Goal: Task Accomplishment & Management: Manage account settings

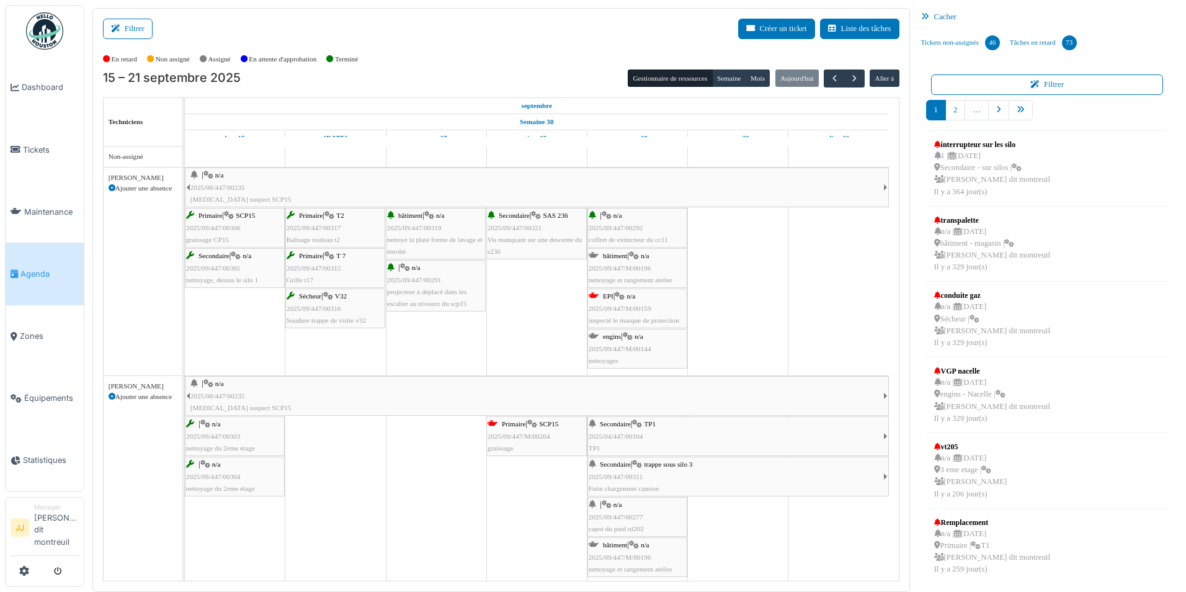
scroll to position [62, 0]
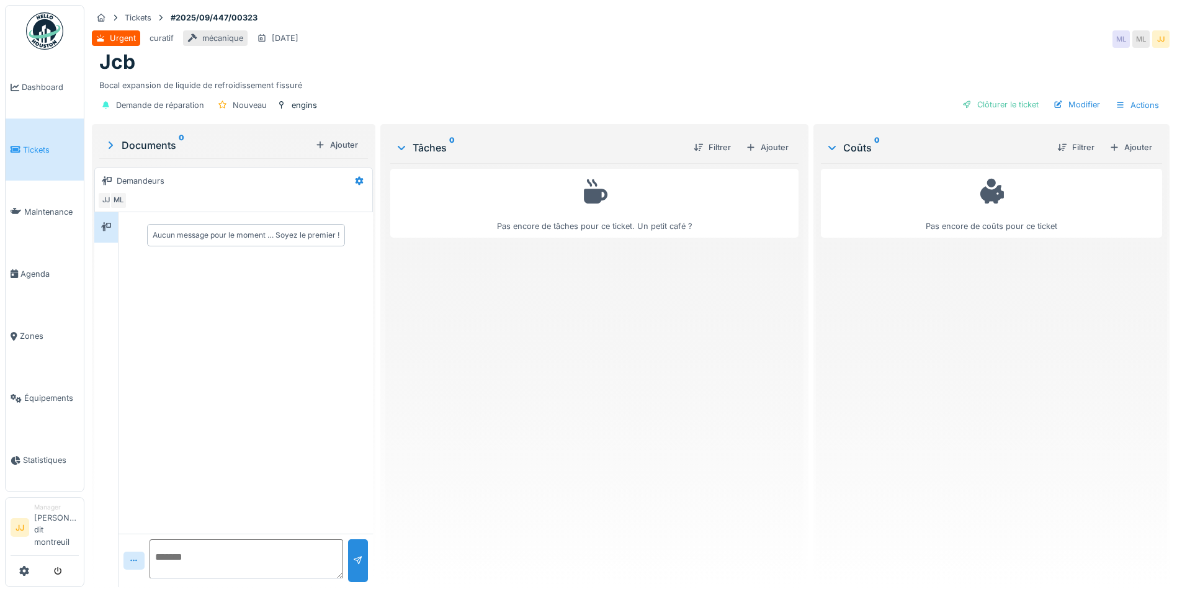
click at [180, 546] on textarea at bounding box center [245, 559] width 193 height 40
click at [180, 542] on textarea "**********" at bounding box center [244, 559] width 190 height 40
drag, startPoint x: 180, startPoint y: 542, endPoint x: 473, endPoint y: 346, distance: 351.8
click at [472, 336] on div "Pas encore de tâches pour ce ticket. Un petit café ?" at bounding box center [594, 370] width 408 height 414
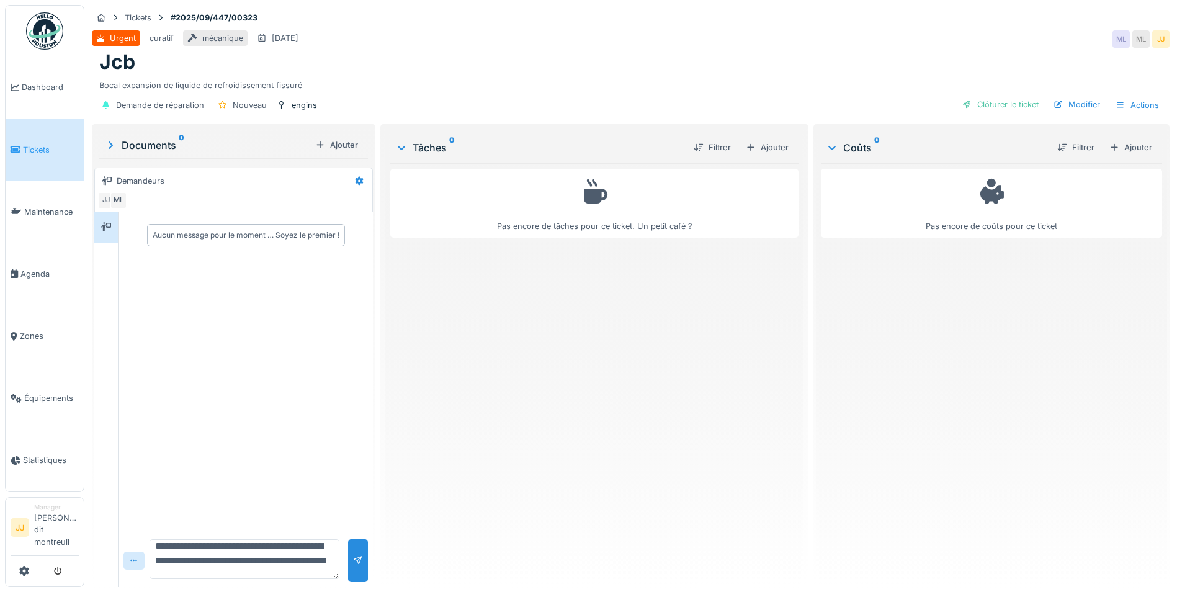
click at [183, 556] on textarea "**********" at bounding box center [244, 559] width 190 height 40
click at [194, 576] on textarea "**********" at bounding box center [244, 559] width 190 height 40
type textarea "**********"
click at [354, 561] on div at bounding box center [358, 560] width 10 height 12
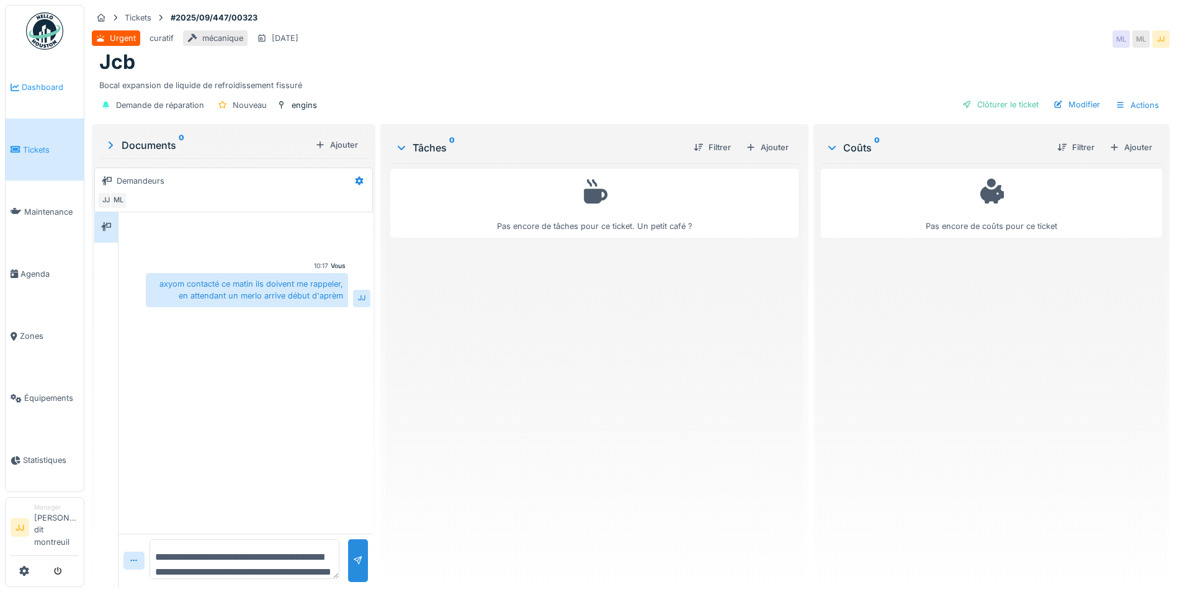
click at [42, 76] on link "Dashboard" at bounding box center [45, 87] width 78 height 62
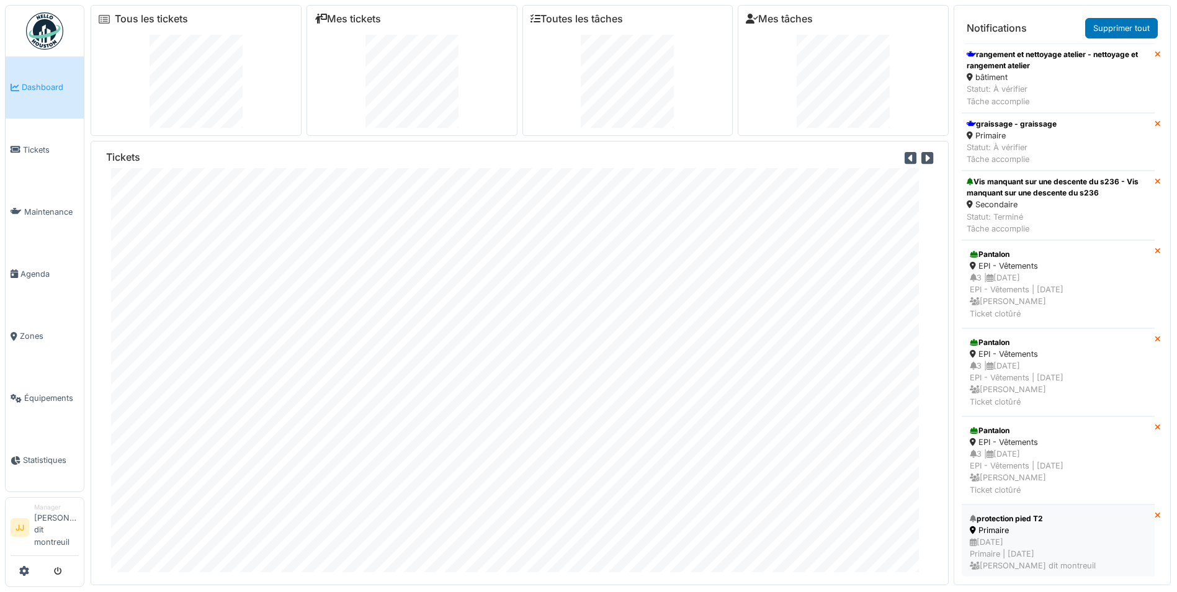
click at [983, 528] on div "Primaire" at bounding box center [1057, 530] width 177 height 12
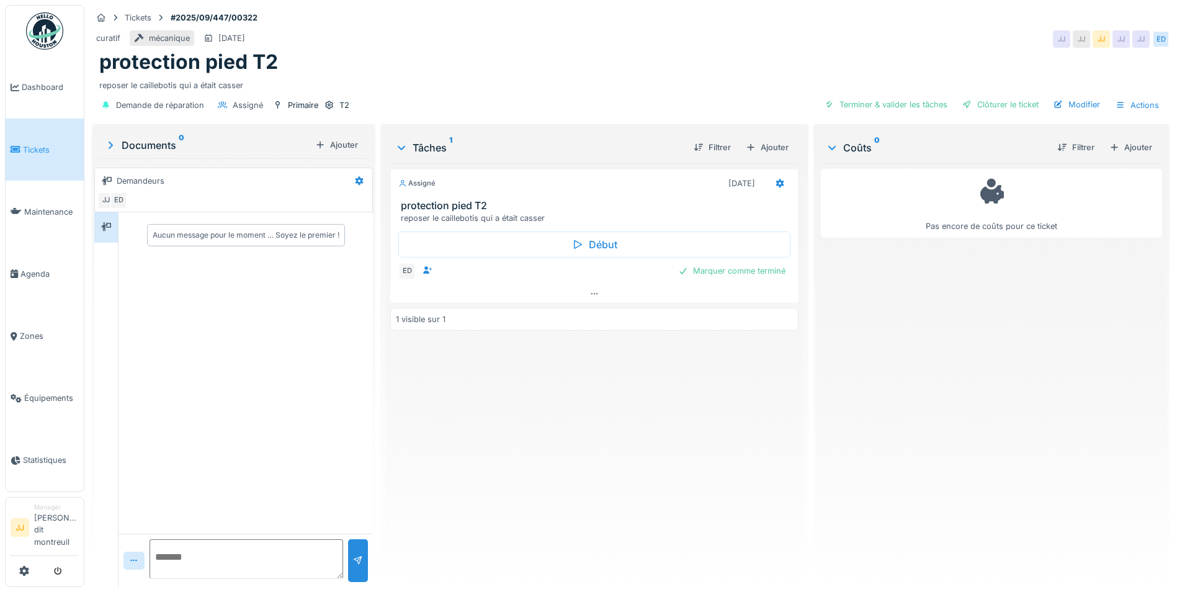
click at [489, 268] on div "ED Marquer comme terminé" at bounding box center [594, 270] width 392 height 17
click at [403, 270] on div "ED" at bounding box center [406, 270] width 17 height 17
click at [594, 290] on icon at bounding box center [594, 294] width 10 height 8
click at [745, 265] on div at bounding box center [755, 274] width 20 height 18
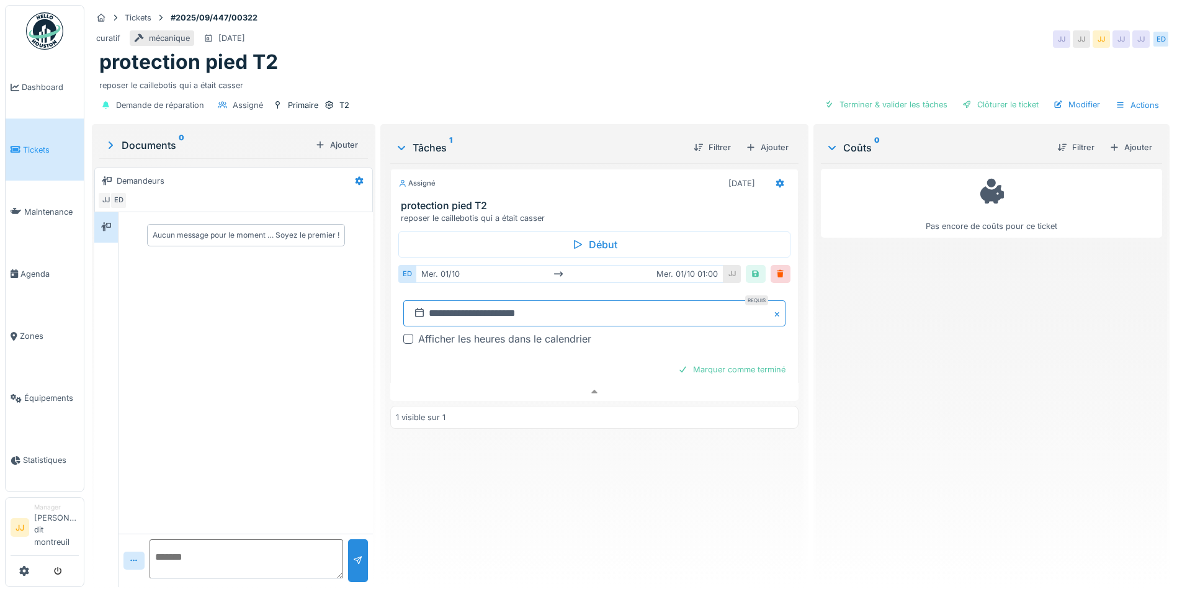
click at [598, 306] on input "**********" at bounding box center [594, 313] width 382 height 26
click at [525, 338] on button "Previous Month" at bounding box center [529, 344] width 20 height 20
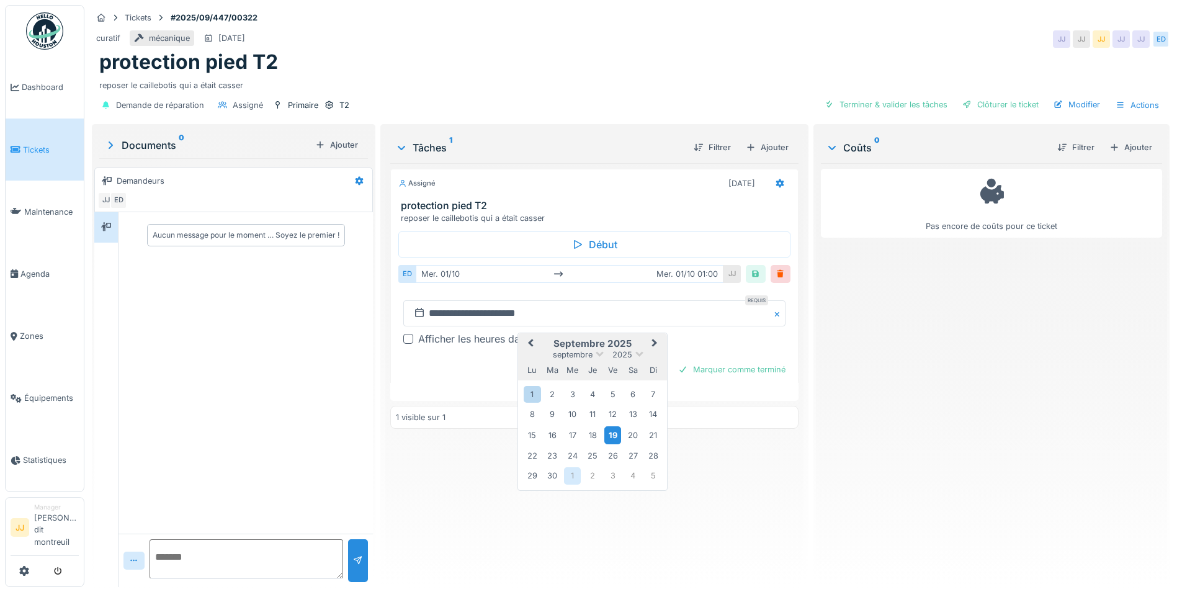
click at [610, 426] on div "19" at bounding box center [612, 435] width 17 height 18
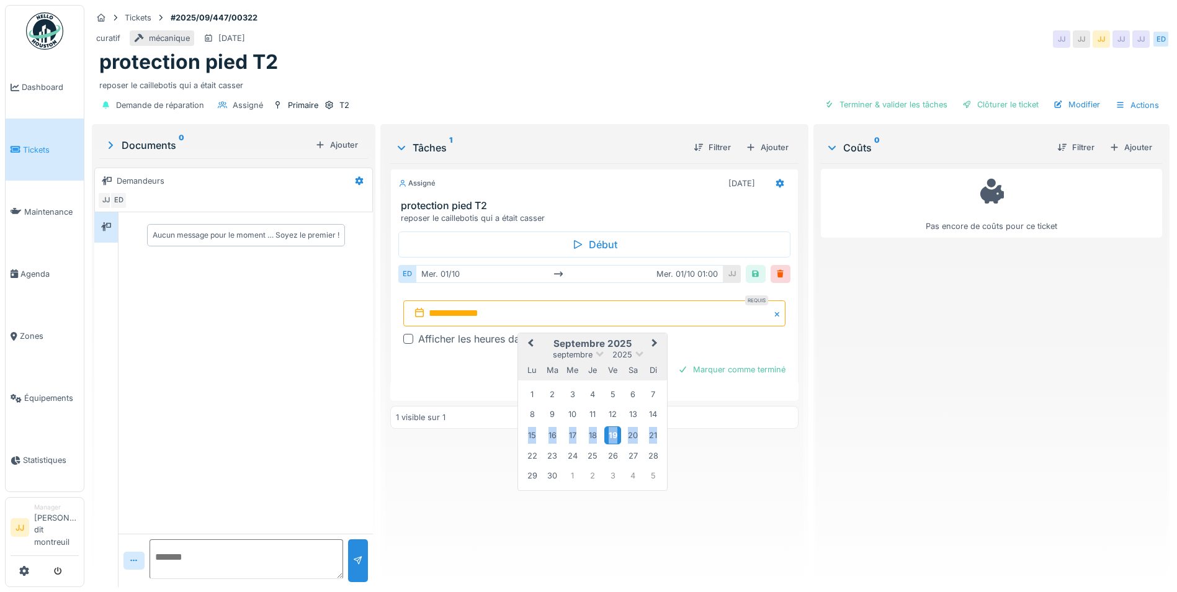
click at [610, 426] on div "19" at bounding box center [612, 435] width 17 height 18
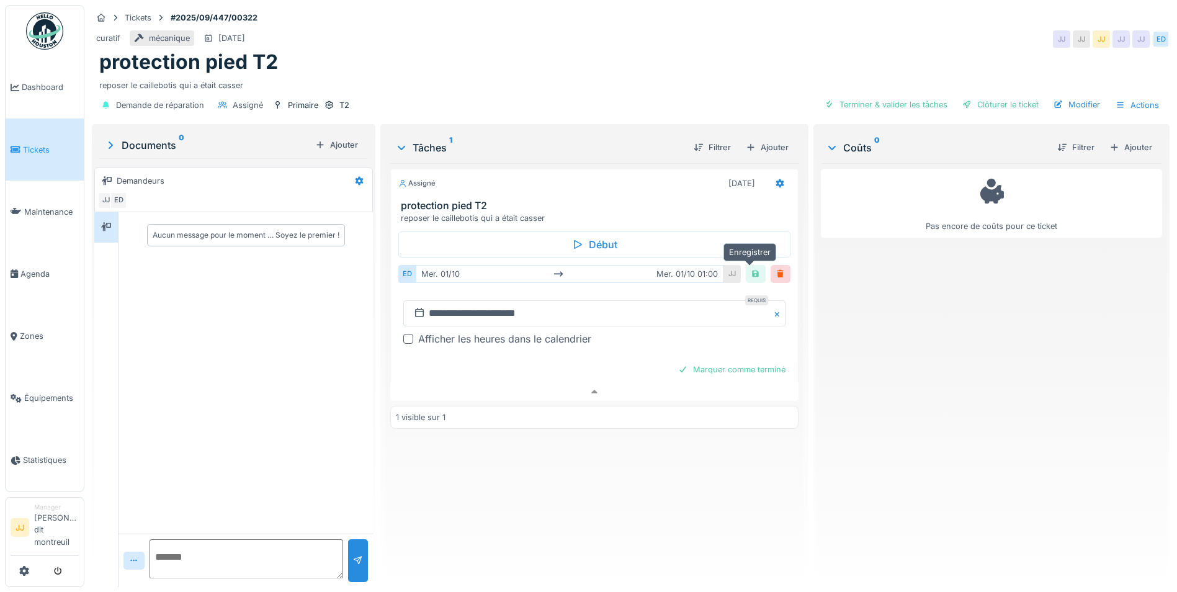
click at [751, 268] on div at bounding box center [755, 274] width 10 height 12
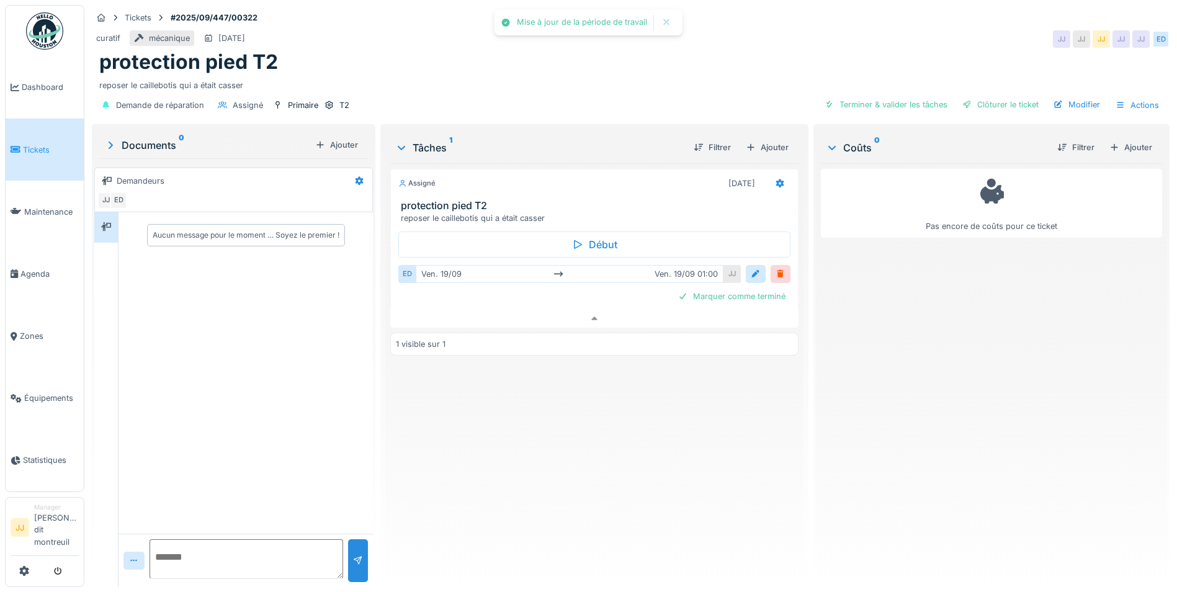
click at [685, 450] on div "Assigné 19/09/2025 protection pied T2 reposer le caillebotis qui a était casser…" at bounding box center [594, 370] width 408 height 414
click at [61, 146] on span "Tickets" at bounding box center [51, 150] width 56 height 12
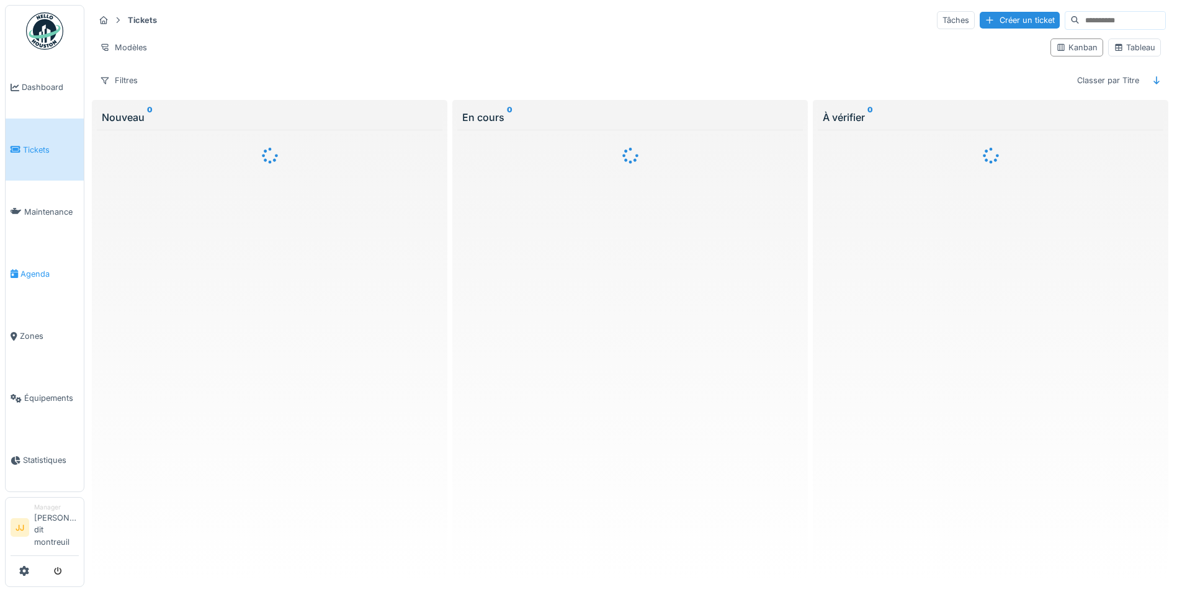
drag, startPoint x: 0, startPoint y: 0, endPoint x: 53, endPoint y: 272, distance: 277.3
click at [53, 272] on body "Dashboard Tickets Maintenance [GEOGRAPHIC_DATA] Zones Équipements Statistiques …" at bounding box center [588, 296] width 1177 height 592
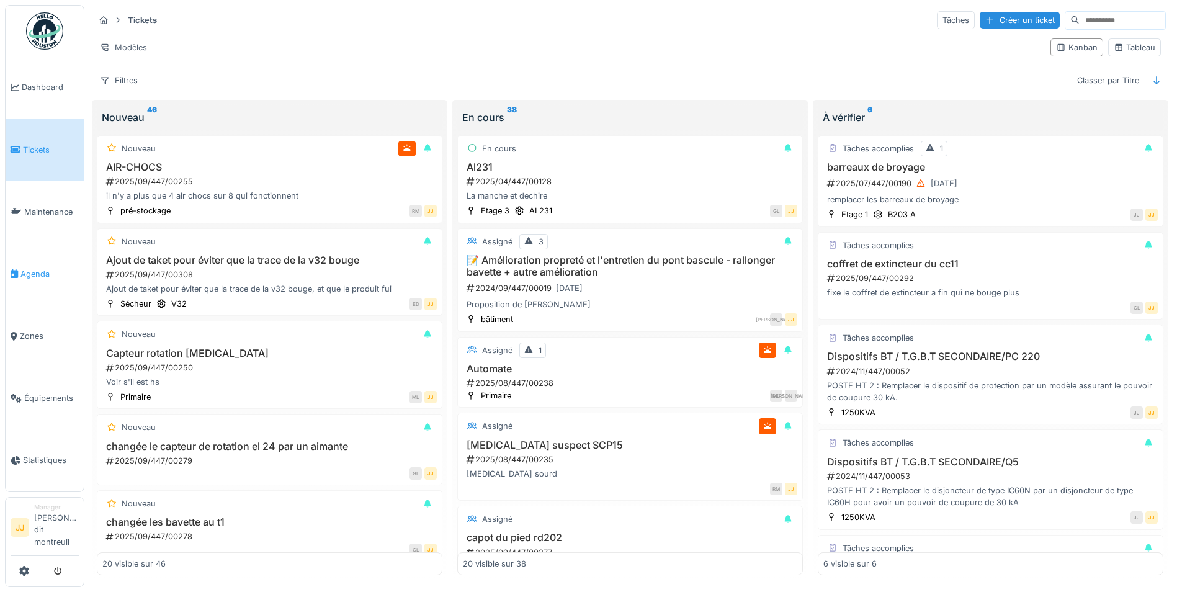
click at [32, 278] on span "Agenda" at bounding box center [49, 274] width 58 height 12
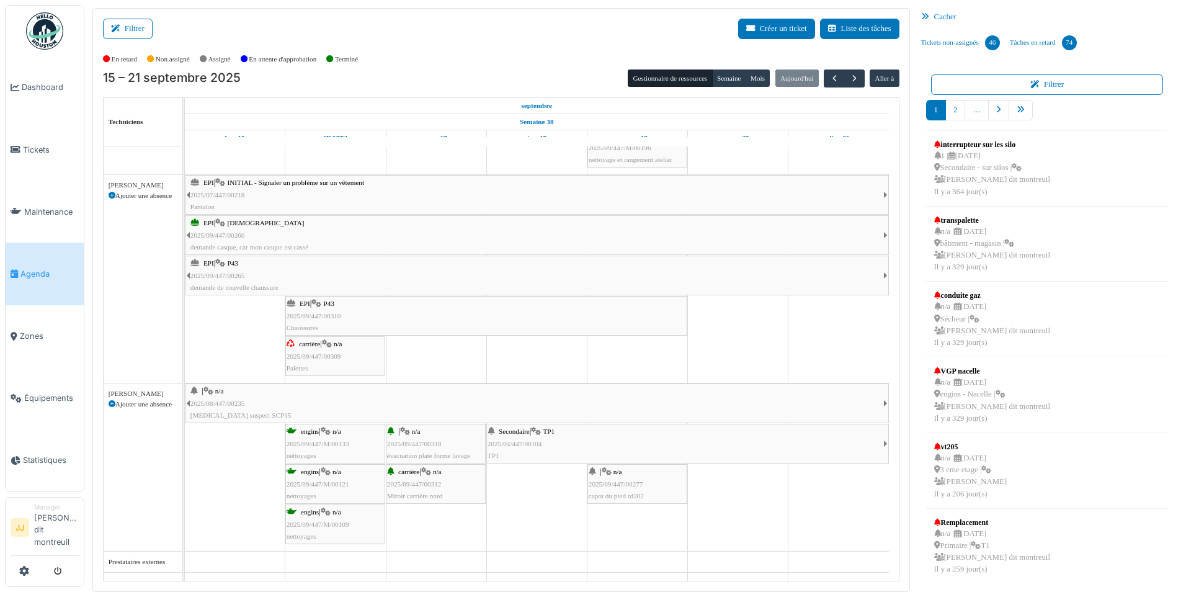
scroll to position [462, 0]
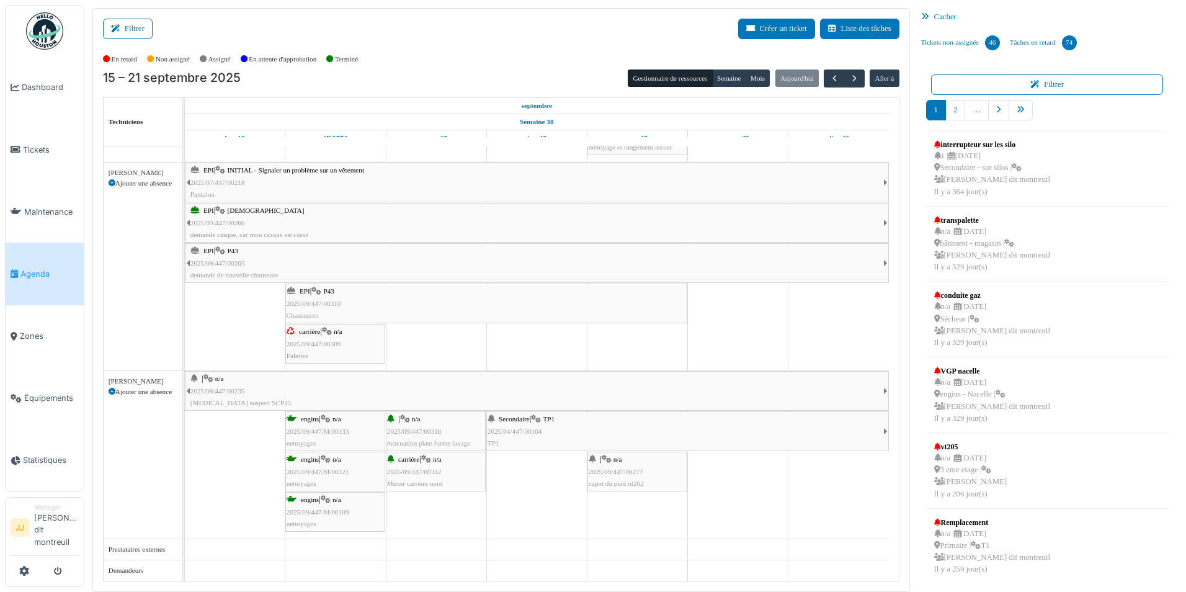
click at [603, 425] on div "Secondaire | TP1 2025/04/447/00104 TP1" at bounding box center [685, 431] width 396 height 36
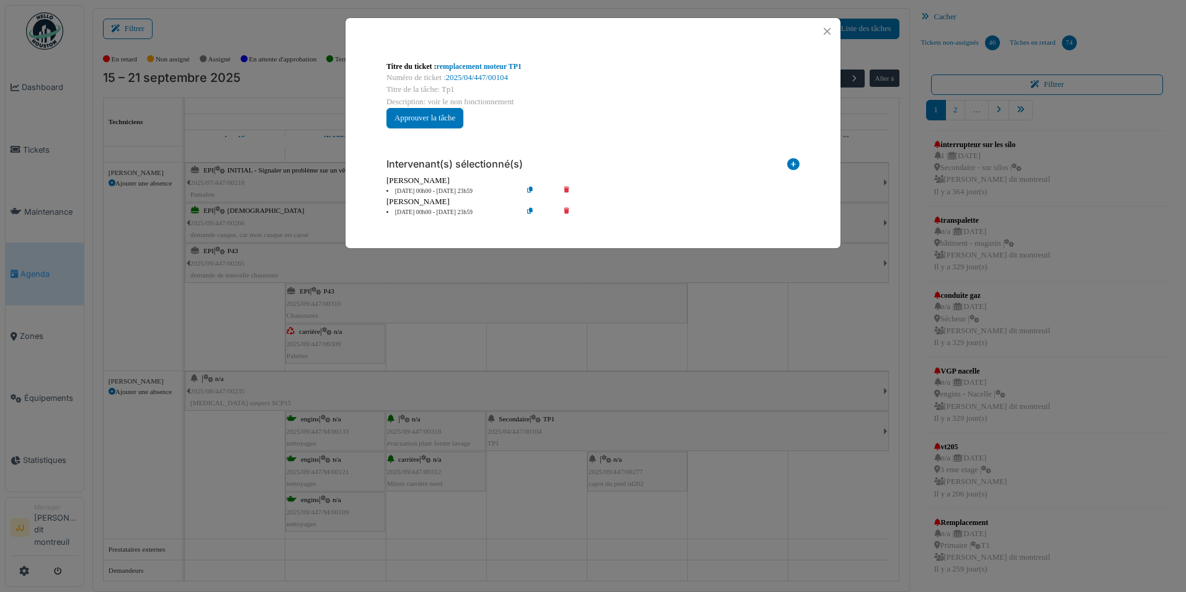
click at [435, 193] on li "19 sep 00h00 - 24 sep 23h59" at bounding box center [451, 191] width 142 height 9
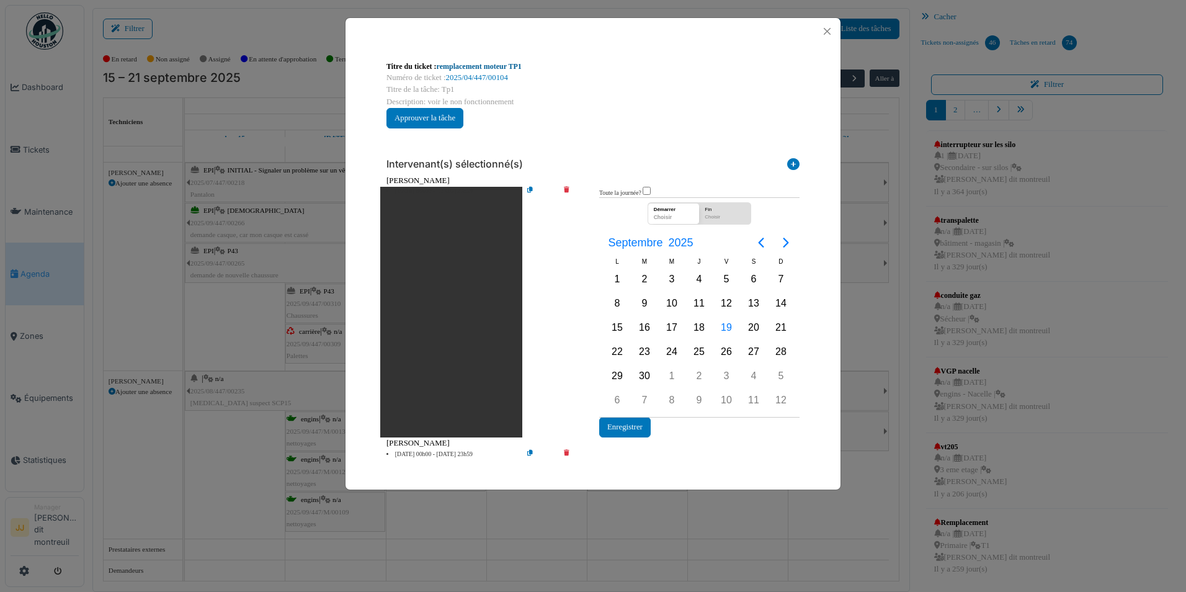
click at [497, 69] on link "remplacement moteur TP1" at bounding box center [479, 66] width 85 height 9
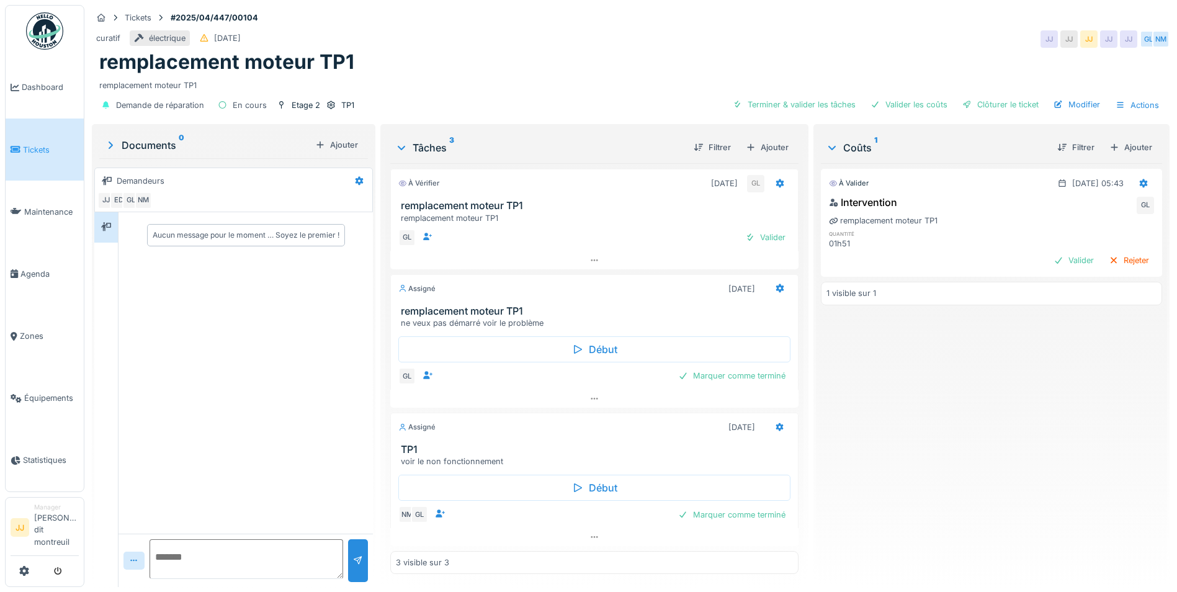
scroll to position [9, 0]
click at [776, 422] on icon at bounding box center [780, 426] width 8 height 9
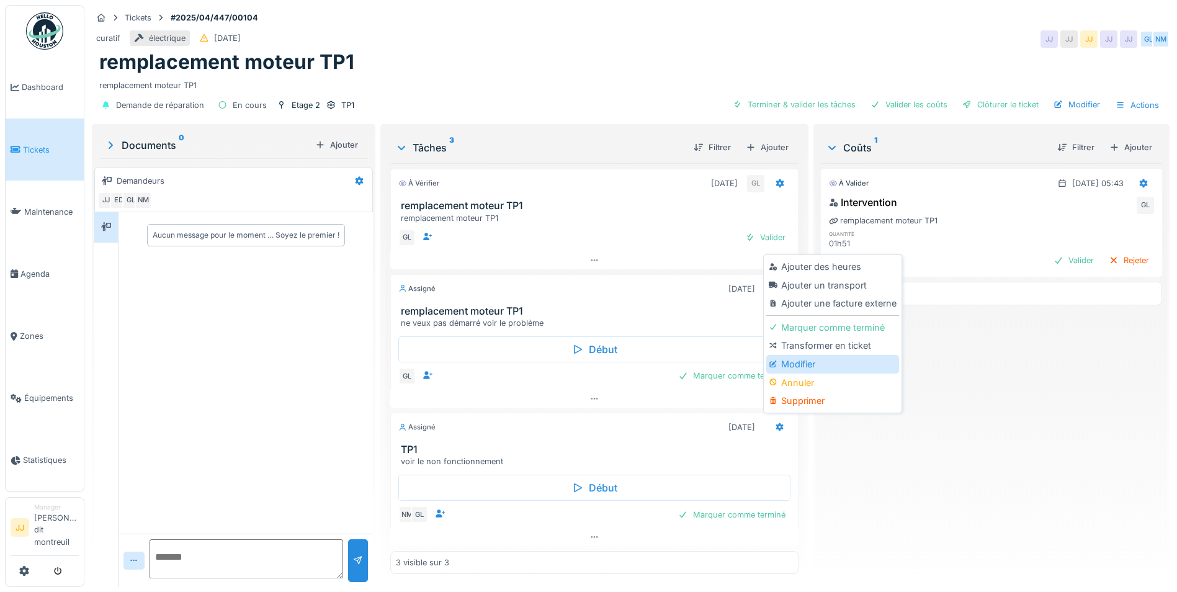
click at [791, 355] on div "Modifier" at bounding box center [832, 364] width 132 height 19
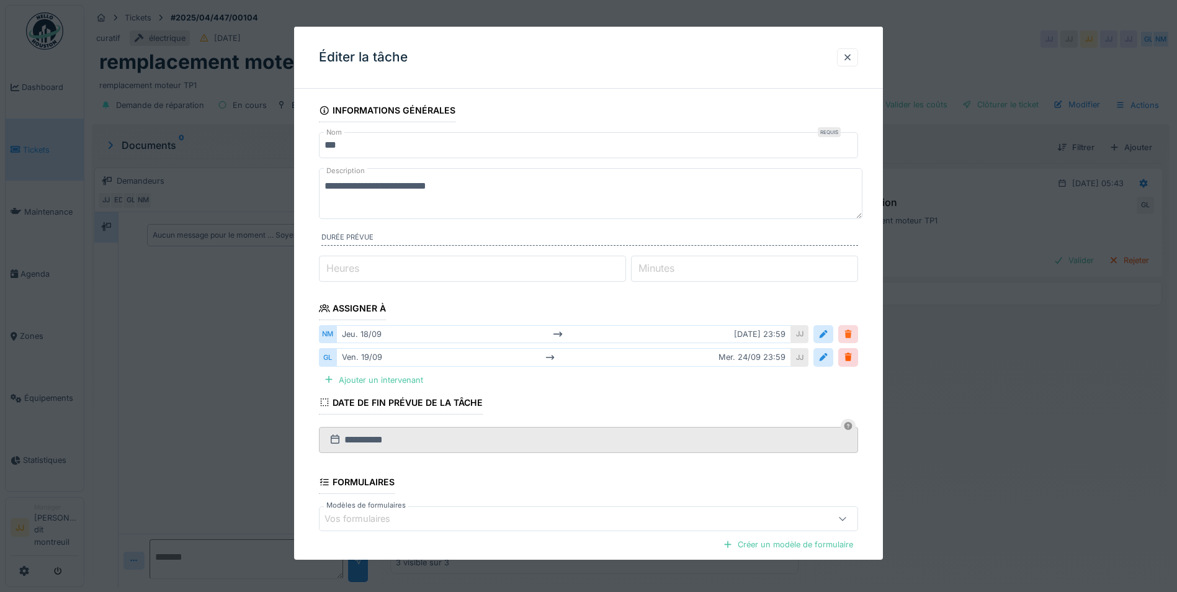
click at [853, 334] on div at bounding box center [848, 334] width 10 height 12
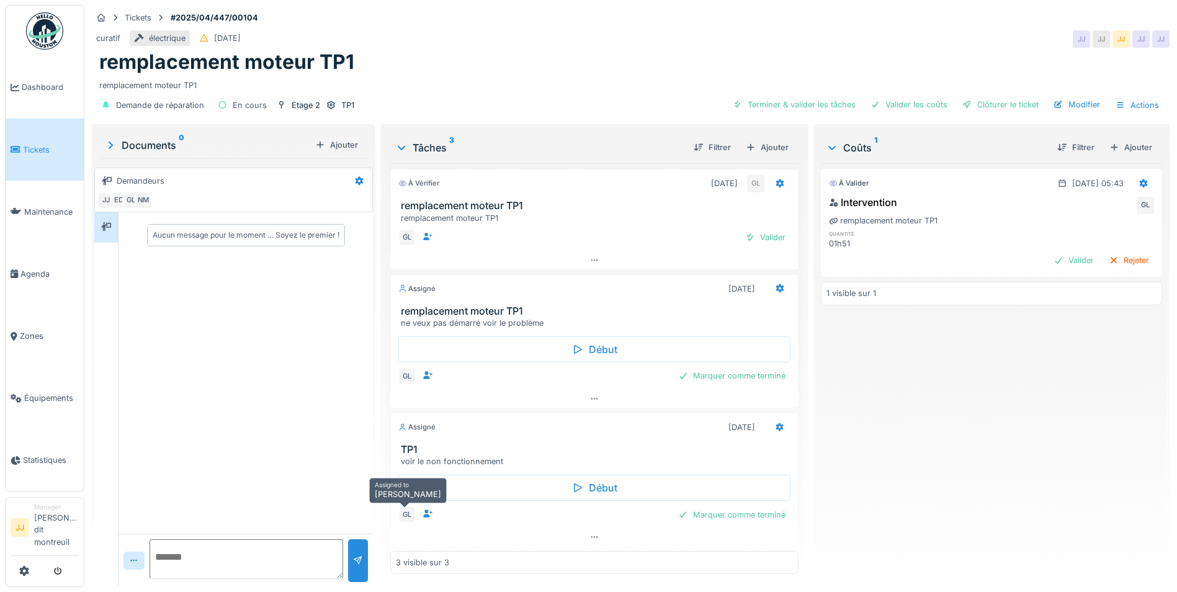
click at [407, 505] on div "GL" at bounding box center [406, 513] width 17 height 17
click at [780, 422] on div at bounding box center [779, 427] width 21 height 18
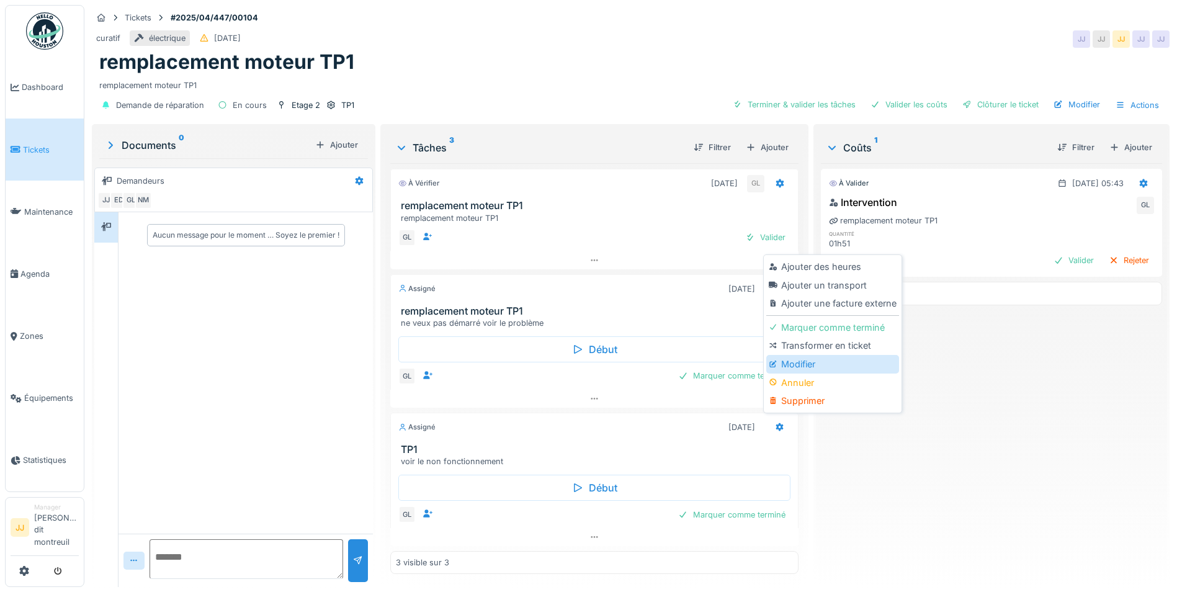
click at [808, 355] on div "Modifier" at bounding box center [832, 364] width 132 height 19
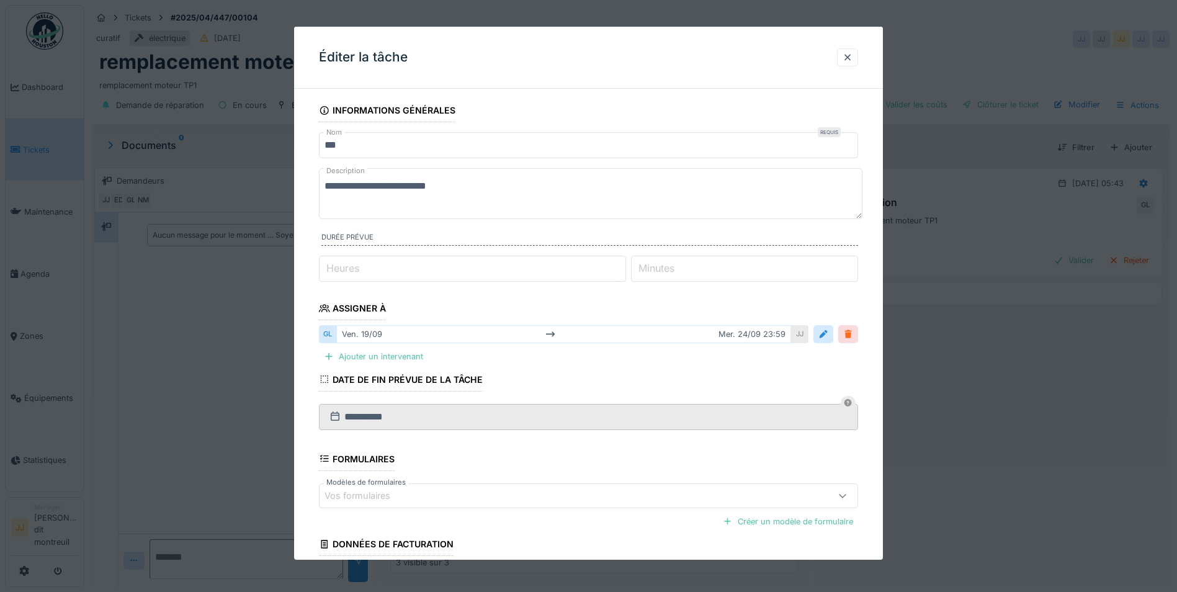
click at [846, 339] on div at bounding box center [848, 334] width 20 height 18
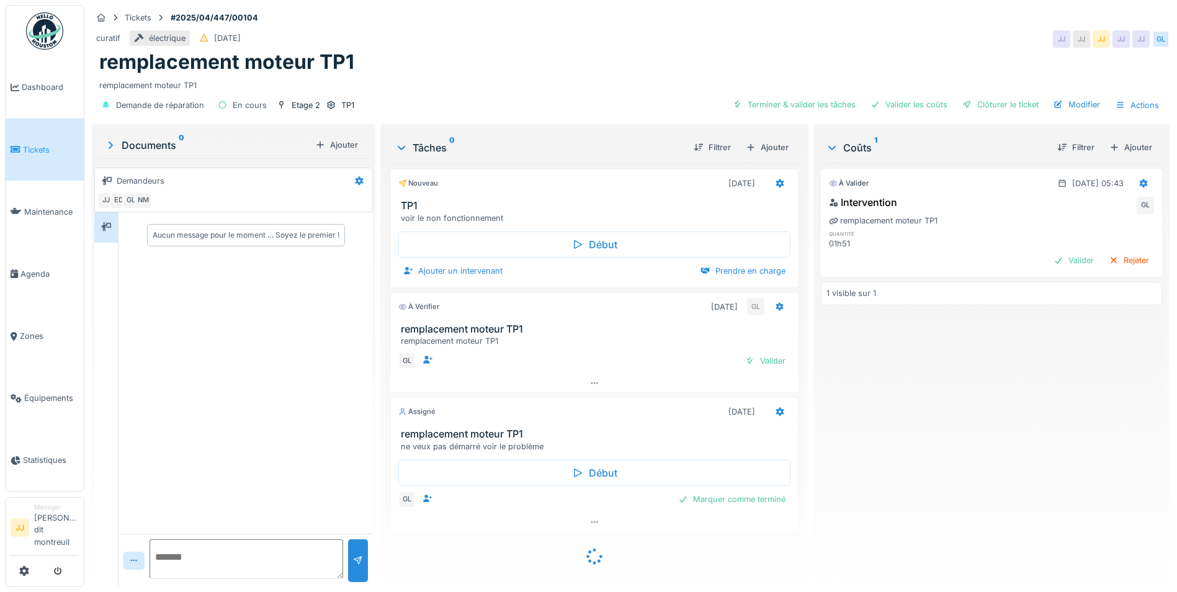
scroll to position [9, 0]
click at [45, 270] on span "Agenda" at bounding box center [49, 274] width 58 height 12
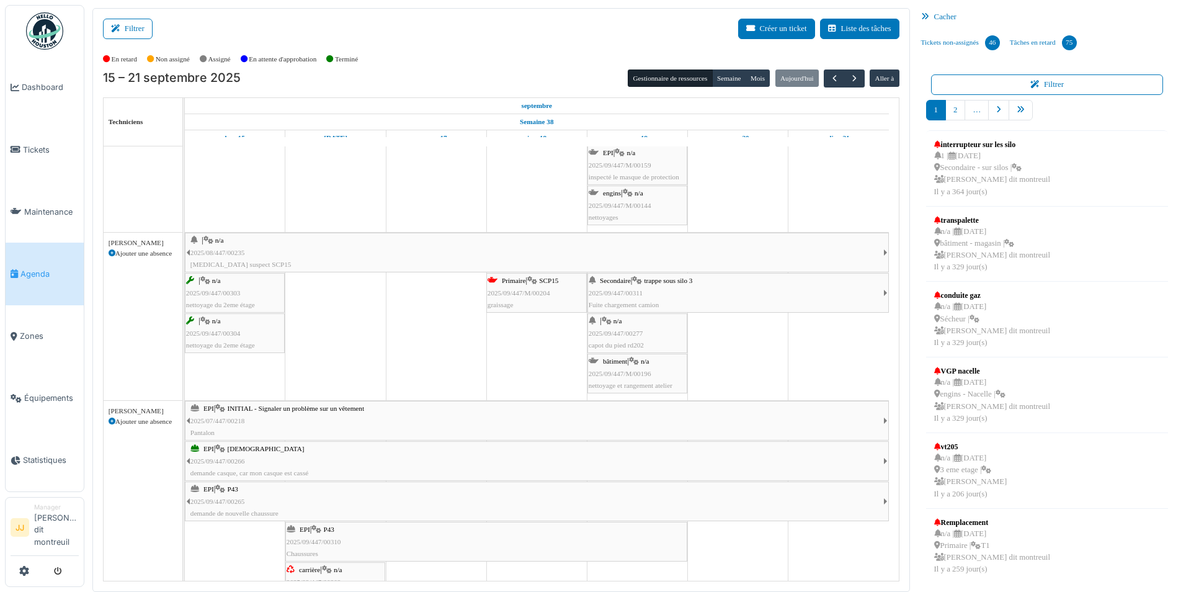
scroll to position [186, 0]
